Goal: Find specific page/section

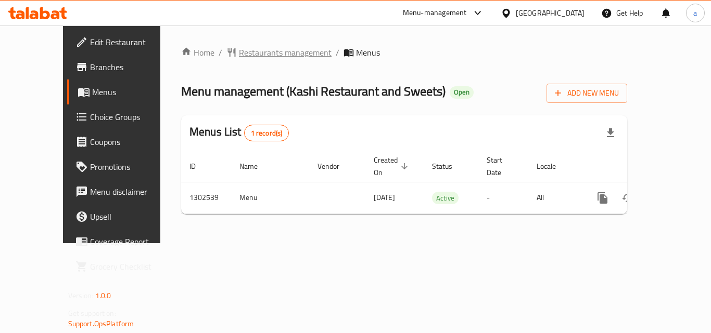
click at [265, 54] on span "Restaurants management" at bounding box center [285, 52] width 93 height 12
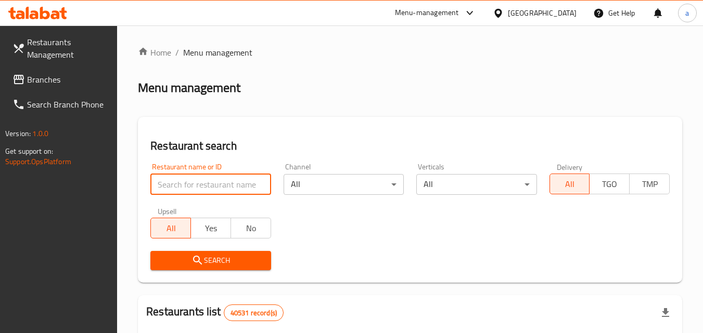
click at [217, 182] on input "search" at bounding box center [210, 184] width 120 height 21
paste input "702449"
type input "702449"
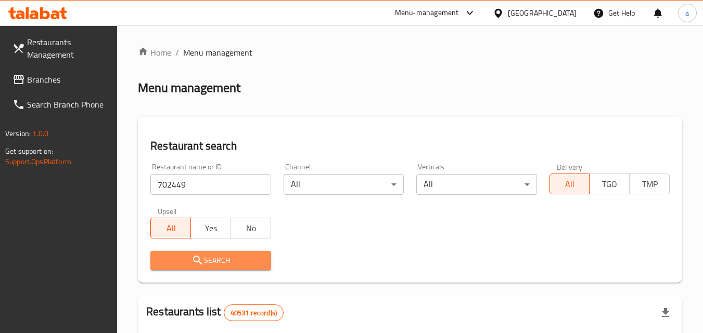
click at [227, 264] on span "Search" at bounding box center [211, 260] width 104 height 13
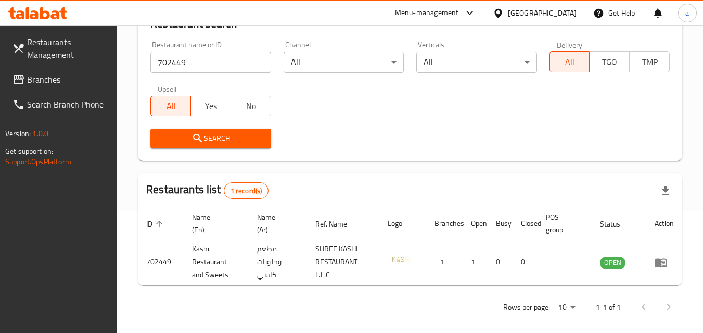
scroll to position [123, 0]
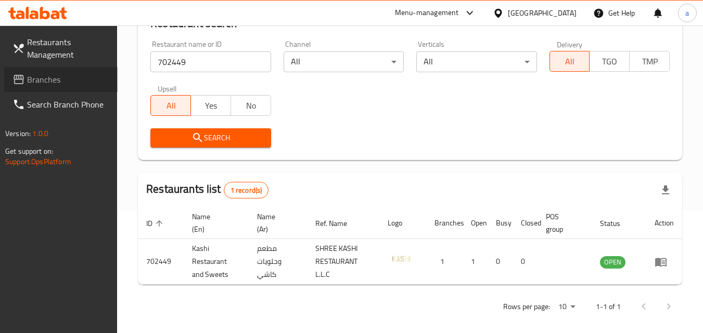
click at [48, 79] on span "Branches" at bounding box center [68, 79] width 82 height 12
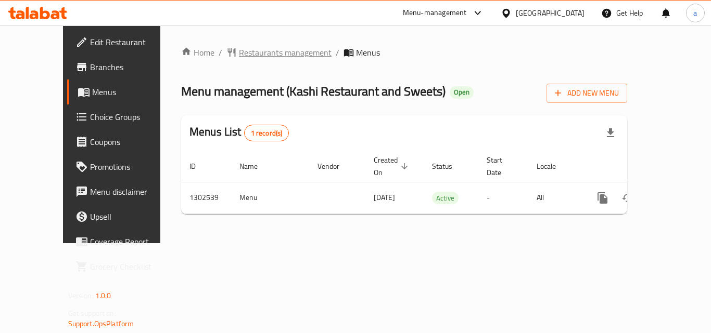
click at [245, 53] on span "Restaurants management" at bounding box center [285, 52] width 93 height 12
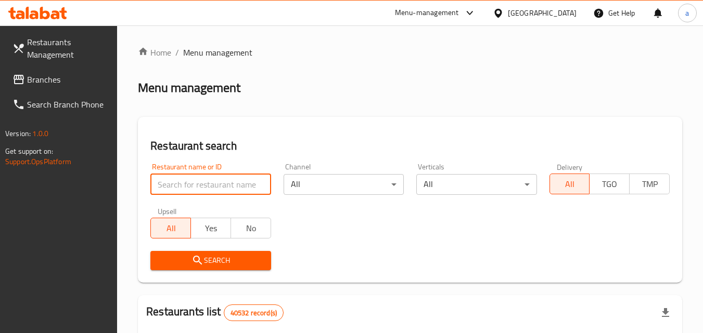
click at [205, 185] on input "search" at bounding box center [210, 184] width 120 height 21
paste input "702449"
type input "702449"
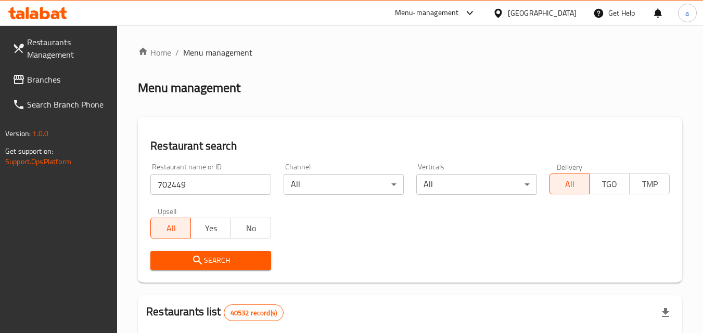
click at [230, 255] on span "Search" at bounding box center [211, 260] width 104 height 13
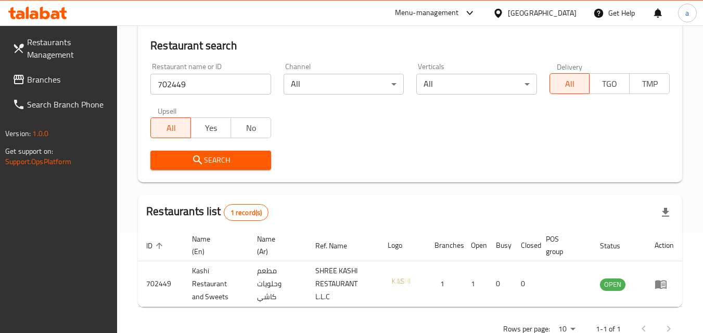
scroll to position [108, 0]
